Goal: Information Seeking & Learning: Compare options

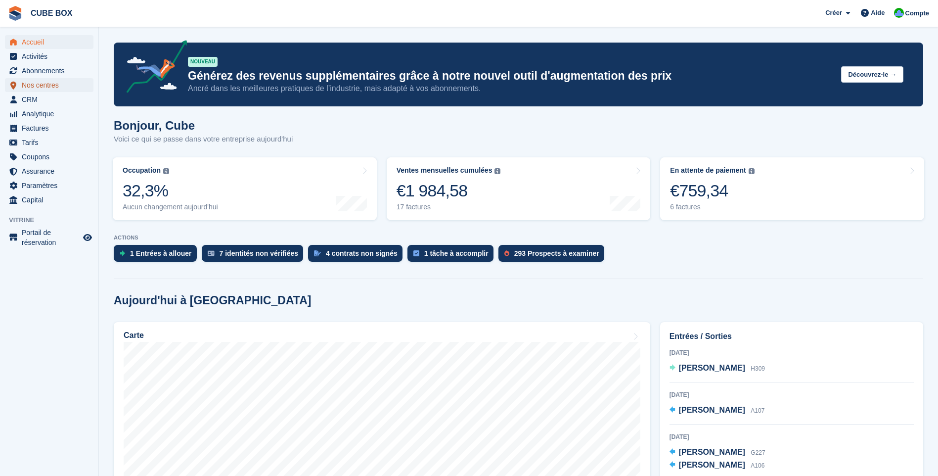
click at [35, 87] on span "Nos centres" at bounding box center [51, 85] width 59 height 14
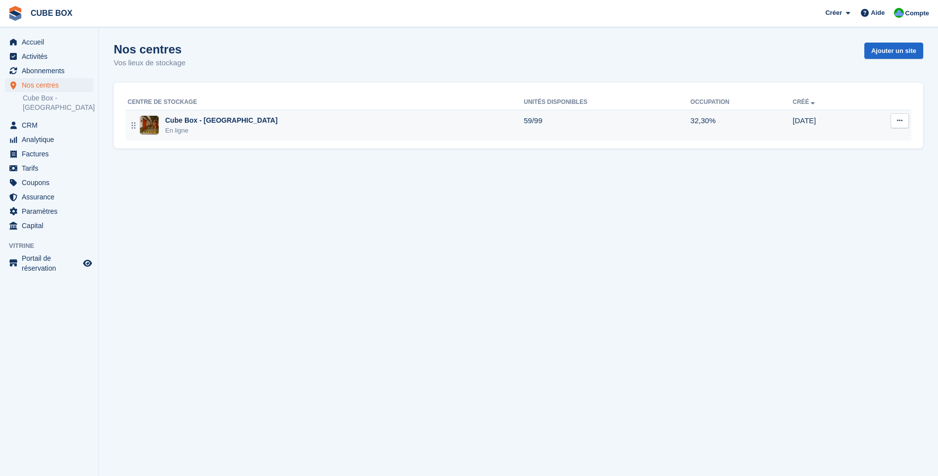
click at [157, 126] on img at bounding box center [149, 125] width 19 height 19
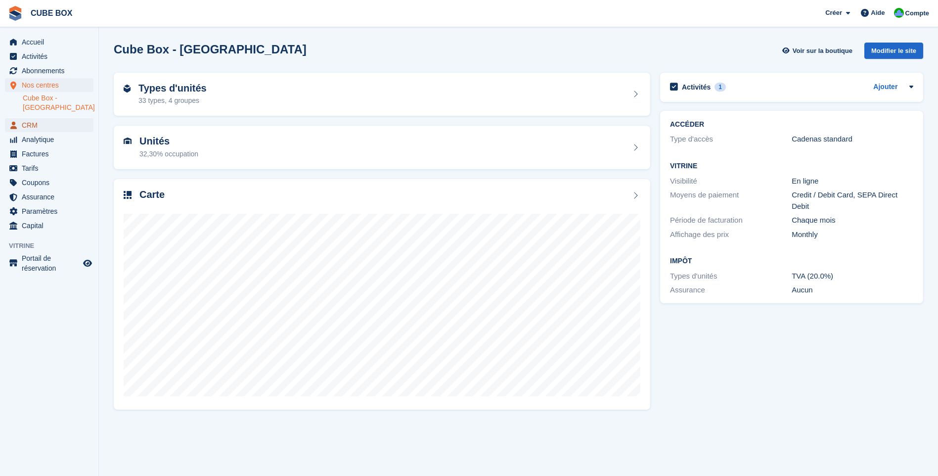
click at [55, 132] on span "CRM" at bounding box center [51, 125] width 59 height 14
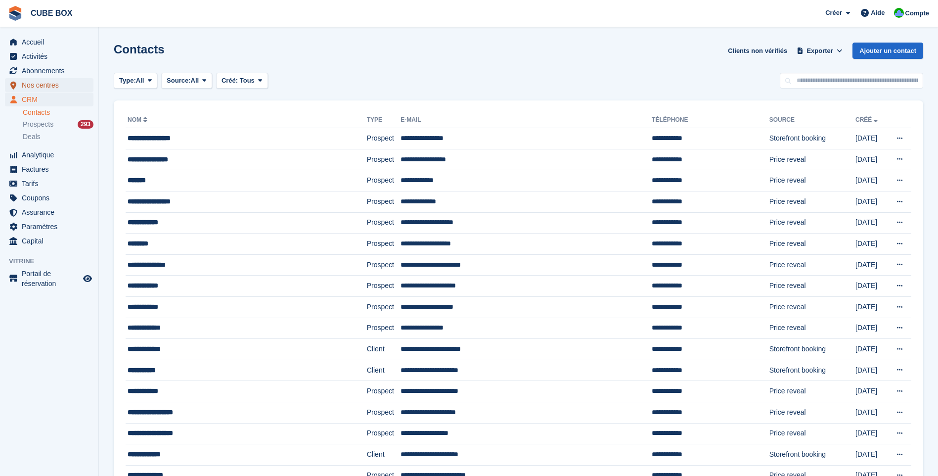
click at [26, 90] on span "Nos centres" at bounding box center [51, 85] width 59 height 14
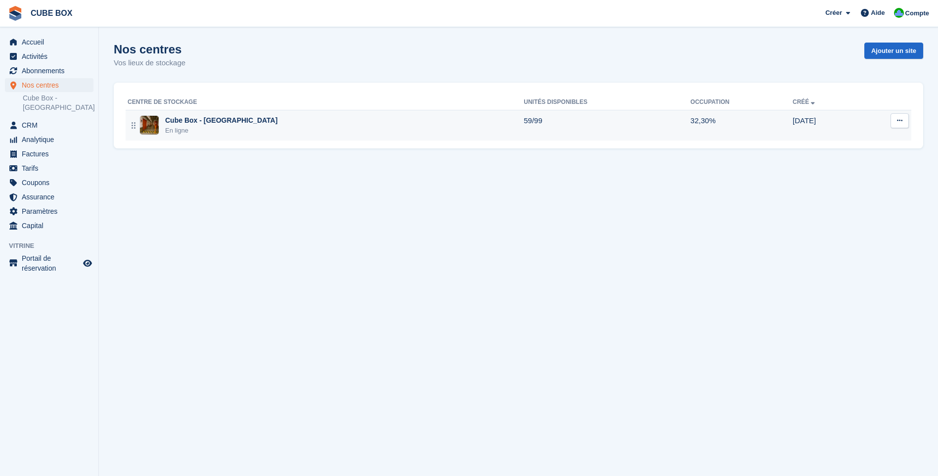
click at [205, 134] on div "En ligne" at bounding box center [221, 131] width 112 height 10
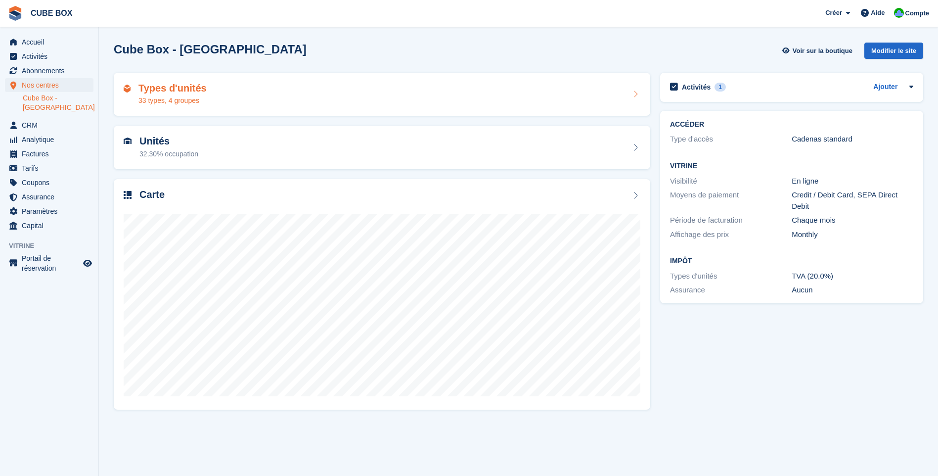
click at [211, 97] on div "Types d'unités 33 types, 4 groupes" at bounding box center [382, 95] width 517 height 24
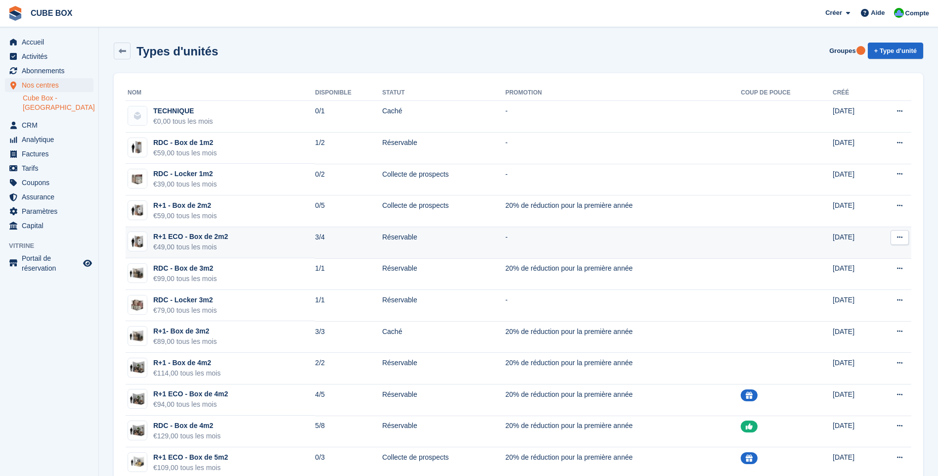
click at [239, 242] on td "R+1 ECO - Box de 2m2 €49,00 tous les mois" at bounding box center [220, 243] width 189 height 32
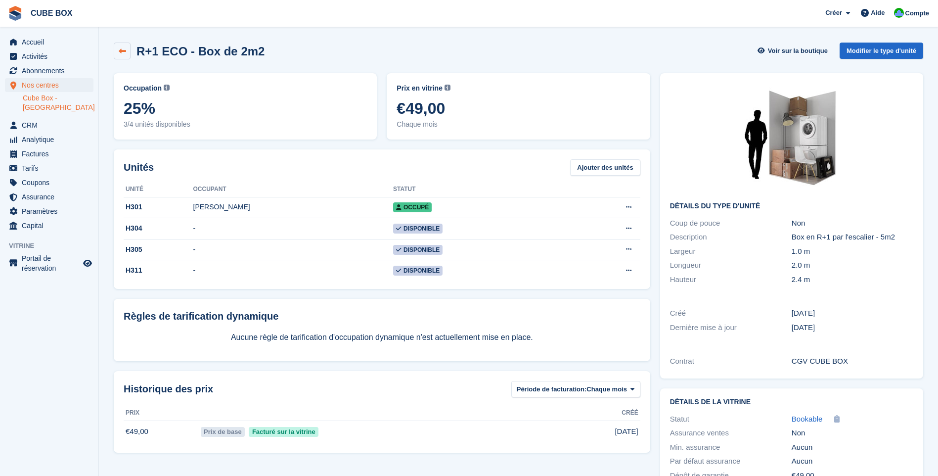
click at [122, 55] on link at bounding box center [122, 51] width 17 height 17
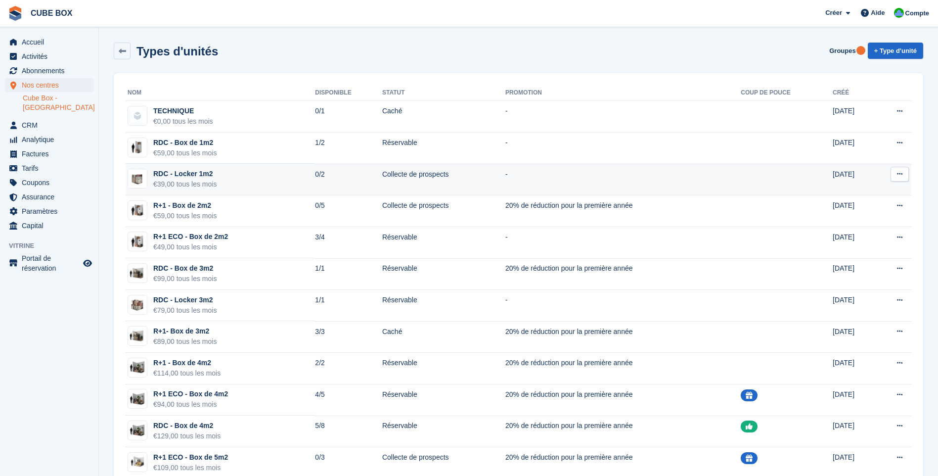
click at [198, 187] on div "€39,00 tous les mois" at bounding box center [184, 184] width 63 height 10
click at [192, 184] on div "€39,00 tous les mois" at bounding box center [184, 184] width 63 height 10
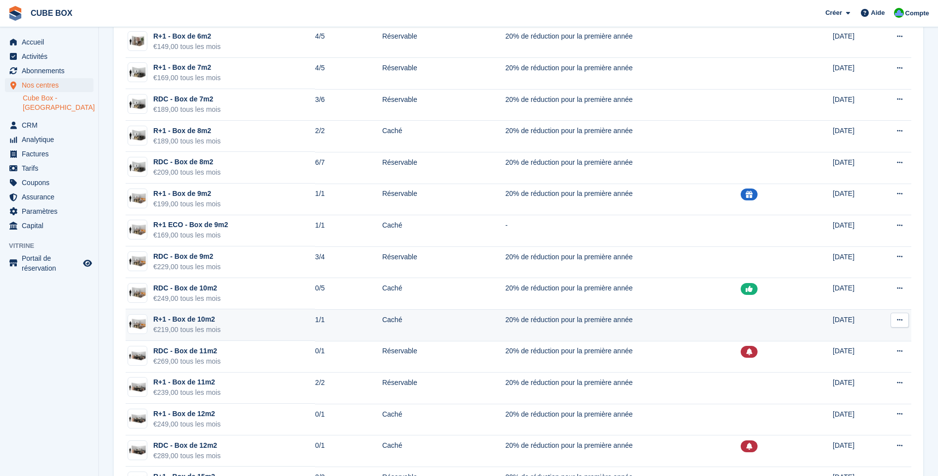
scroll to position [593, 0]
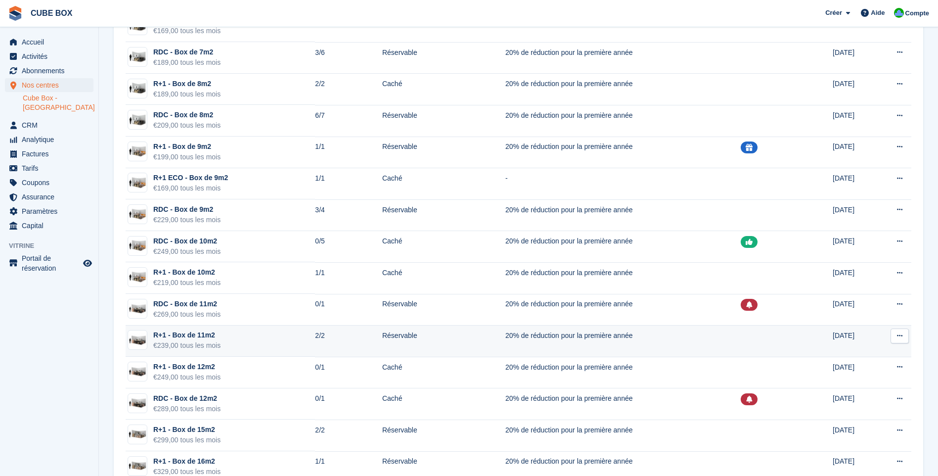
click at [209, 345] on div "€239,00 tous les mois" at bounding box center [186, 345] width 67 height 10
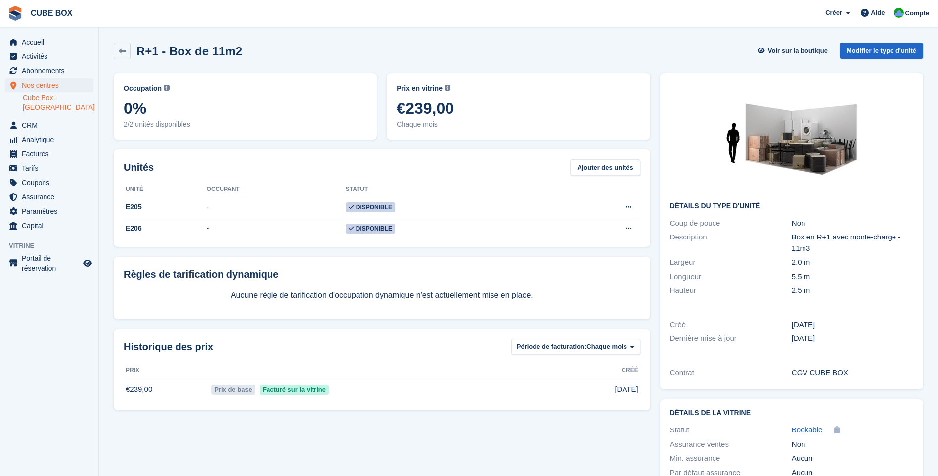
scroll to position [49, 0]
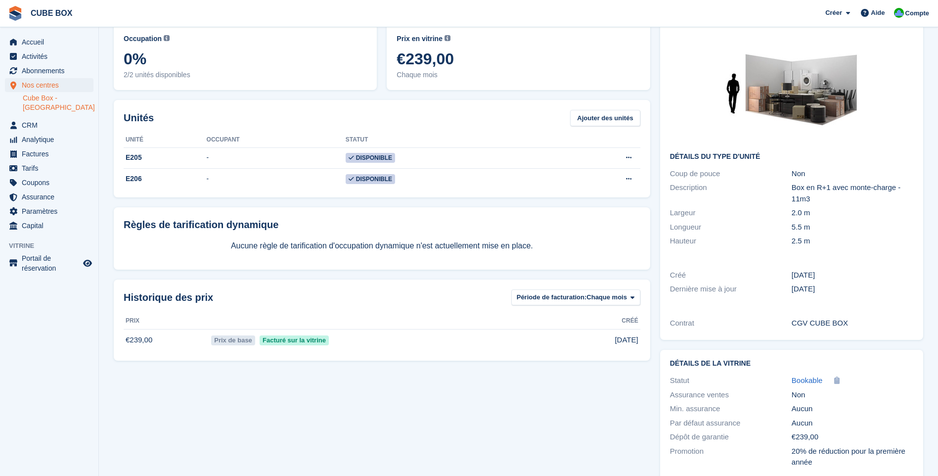
click at [838, 222] on div "5.5 m" at bounding box center [853, 227] width 122 height 11
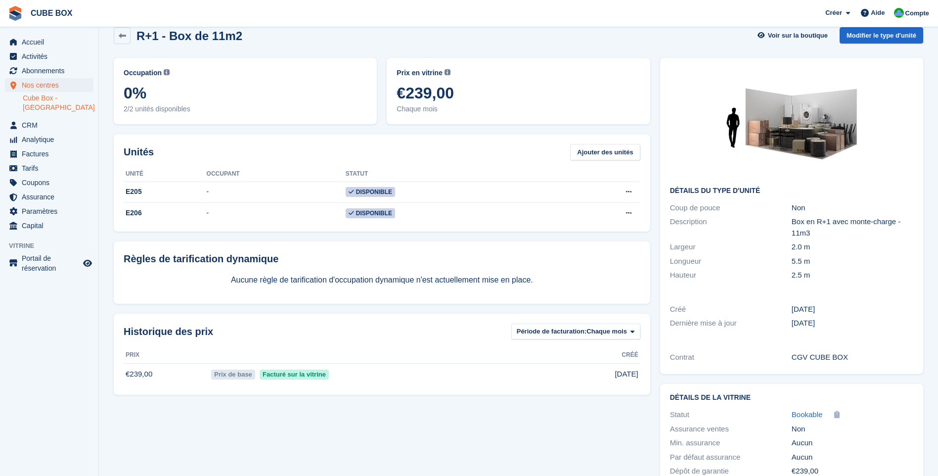
scroll to position [0, 0]
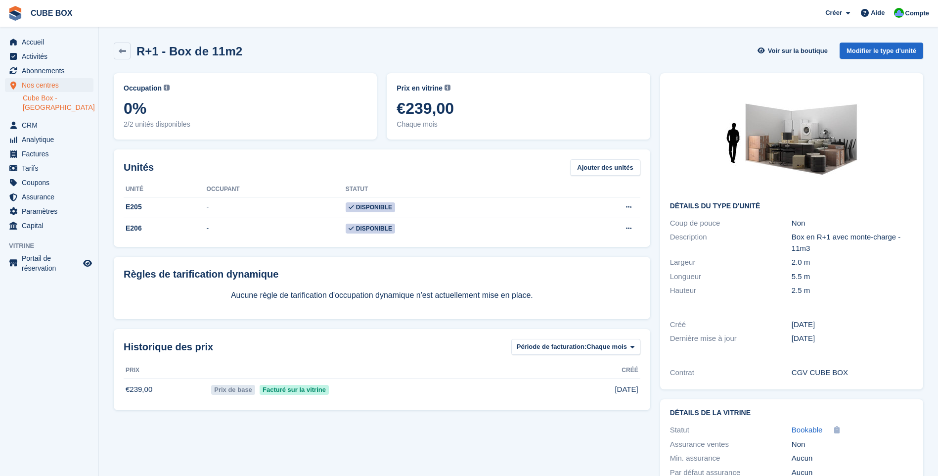
click at [818, 245] on div "Box en R+1 avec monte-charge - 11m3" at bounding box center [853, 242] width 122 height 22
